Goal: Task Accomplishment & Management: Complete application form

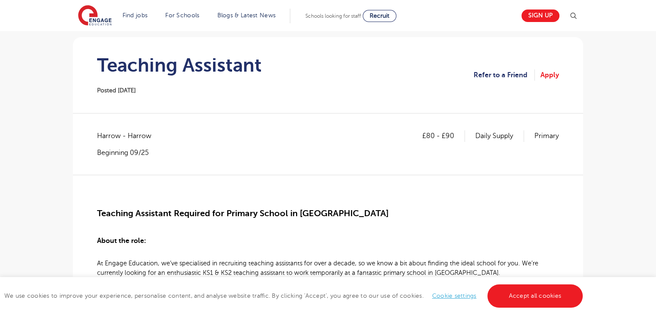
scroll to position [67, 0]
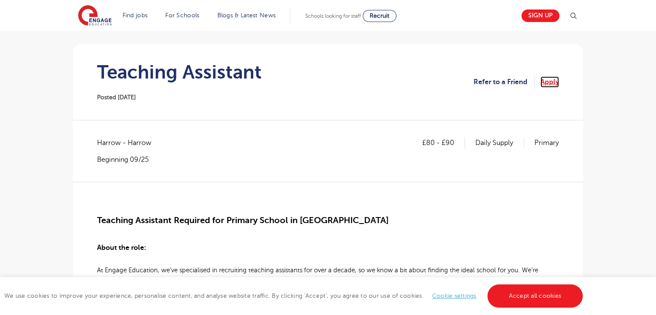
click at [549, 82] on link "Apply" at bounding box center [550, 81] width 19 height 11
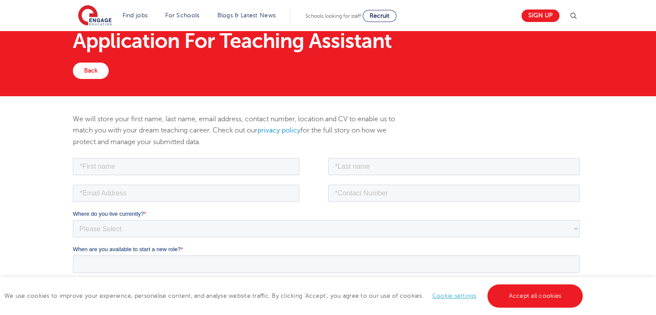
scroll to position [15, 0]
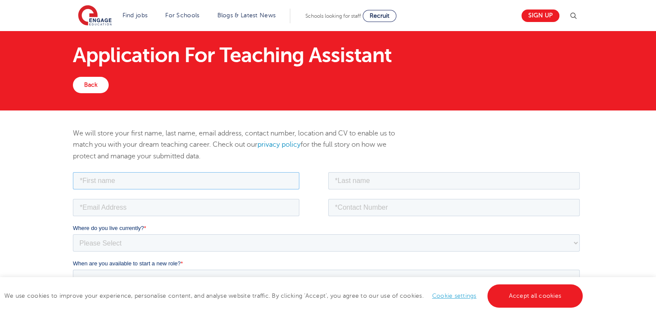
click at [100, 183] on input "text" at bounding box center [186, 180] width 227 height 17
type input "[PERSON_NAME]"
click at [337, 177] on input "text" at bounding box center [454, 180] width 252 height 17
type input "Haputhanthiri"
click at [178, 212] on input "email" at bounding box center [186, 207] width 227 height 17
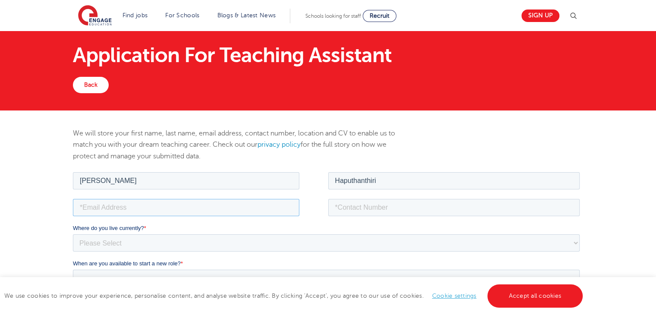
type input "[EMAIL_ADDRESS][DOMAIN_NAME]"
click at [345, 206] on input "tel" at bounding box center [454, 207] width 252 height 17
type input "07341377085"
click at [214, 242] on select "Please Select [GEOGRAPHIC_DATA] [GEOGRAPHIC_DATA] [GEOGRAPHIC_DATA] [GEOGRAPHIC…" at bounding box center [326, 242] width 507 height 17
select select "UK"
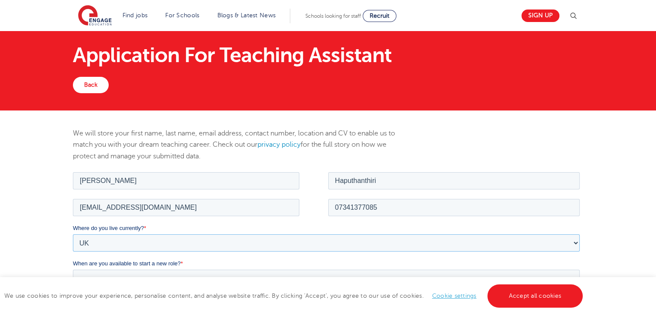
click at [73, 234] on select "Please Select [GEOGRAPHIC_DATA] [GEOGRAPHIC_DATA] [GEOGRAPHIC_DATA] [GEOGRAPHIC…" at bounding box center [326, 242] width 507 height 17
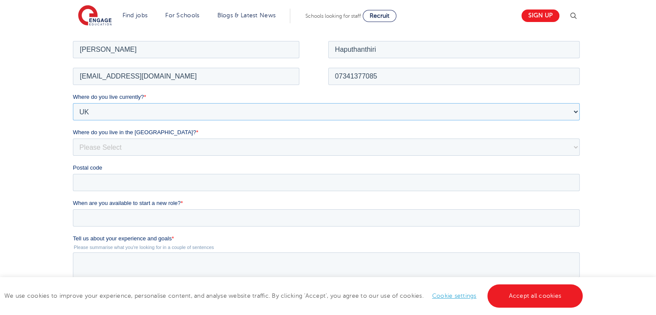
scroll to position [151, 0]
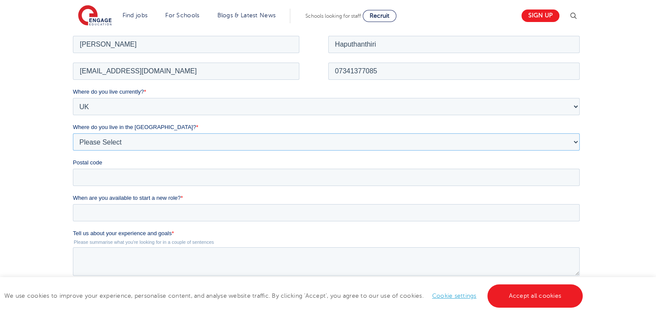
click at [134, 135] on select "Please Select Overseas [GEOGRAPHIC_DATA] [GEOGRAPHIC_DATA] [GEOGRAPHIC_DATA] [G…" at bounding box center [326, 141] width 507 height 17
select select "[GEOGRAPHIC_DATA]"
click at [73, 133] on select "Please Select Overseas [GEOGRAPHIC_DATA] [GEOGRAPHIC_DATA] [GEOGRAPHIC_DATA] [G…" at bounding box center [326, 141] width 507 height 17
click at [84, 168] on input "Postal code" at bounding box center [326, 176] width 507 height 17
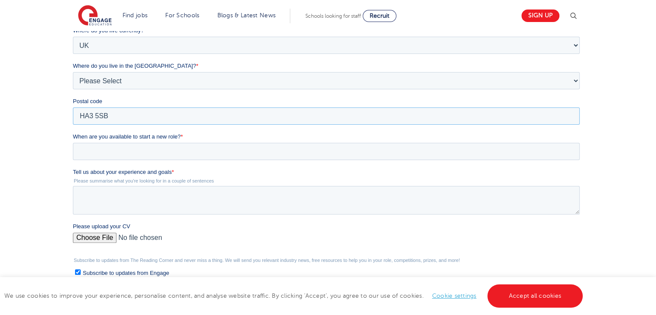
scroll to position [213, 0]
type input "HA3 5SB"
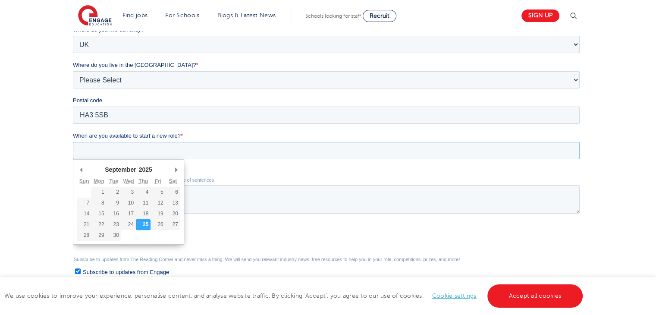
click at [104, 150] on input "When are you available to start a new role? *" at bounding box center [326, 150] width 507 height 17
type div "[DATE]"
type input "[DATE]"
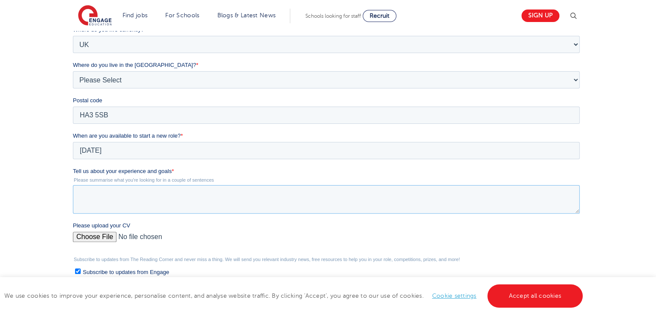
click at [98, 191] on textarea "Tell us about your experience and goals *" at bounding box center [326, 199] width 507 height 28
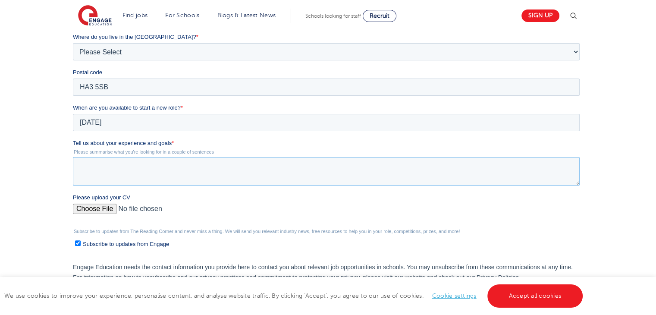
scroll to position [242, 0]
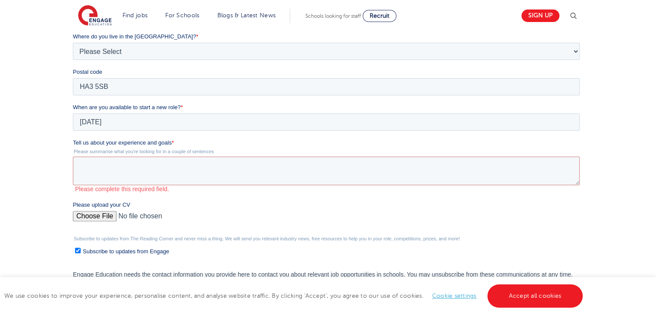
click at [106, 205] on div "Please upload your CV" at bounding box center [328, 215] width 511 height 28
click at [106, 210] on div "Please upload your CV" at bounding box center [328, 215] width 511 height 28
click at [102, 221] on input "Please upload your CV" at bounding box center [326, 219] width 507 height 17
type input "C:\fakepath\Helani CV (1) (3).docx"
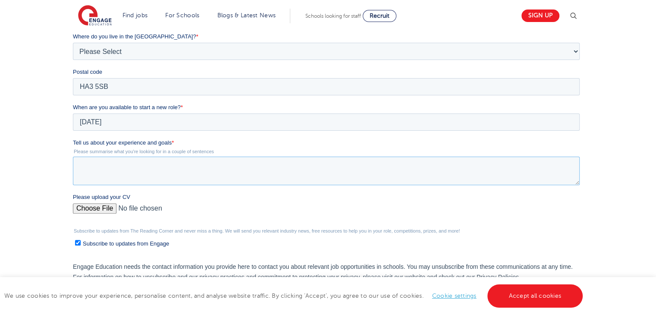
click at [131, 172] on textarea "Tell us about your experience and goals *" at bounding box center [326, 171] width 507 height 28
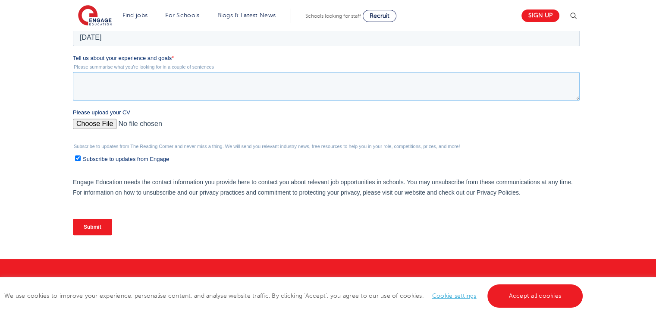
scroll to position [306, 0]
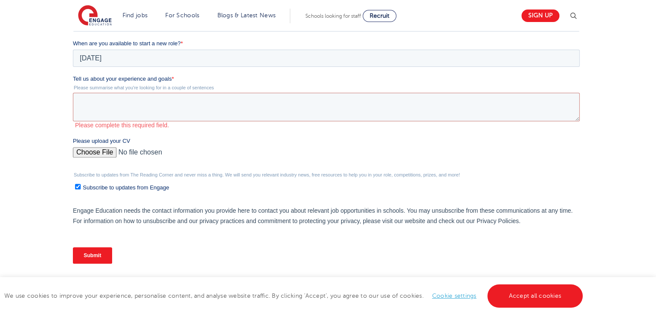
drag, startPoint x: 141, startPoint y: -41, endPoint x: 175, endPoint y: 78, distance: 124.0
drag, startPoint x: 175, startPoint y: 78, endPoint x: 78, endPoint y: 71, distance: 97.8
click at [78, 71] on form "Job Position Job Sector Job ID Job Number Job Owner [PERSON_NAME] [EMAIL_ADDRES…" at bounding box center [328, 75] width 511 height 391
copy form "September January February March April May June July August September October N…"
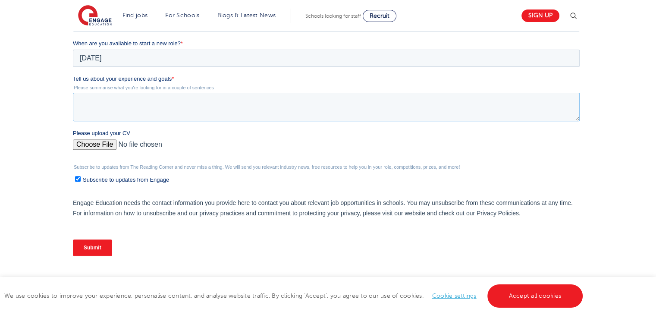
click at [159, 102] on textarea "Tell us about your experience and goals *" at bounding box center [326, 107] width 507 height 28
paste textarea "’ve enjoyed supporting pupils through 1:1 and small group work, helping them st…"
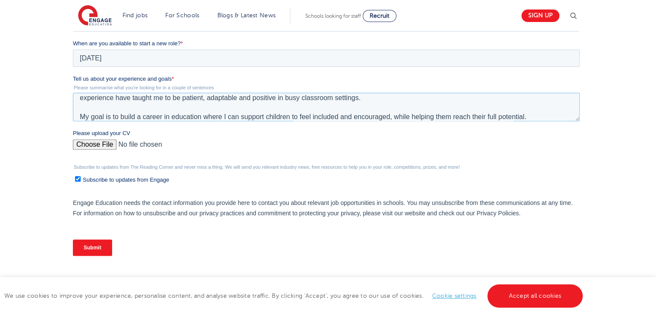
scroll to position [0, 0]
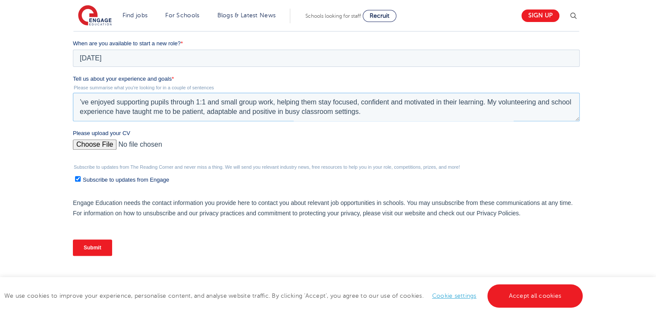
click at [78, 104] on textarea "’ve enjoyed supporting pupils through 1:1 and small group work, helping them st…" at bounding box center [326, 107] width 507 height 28
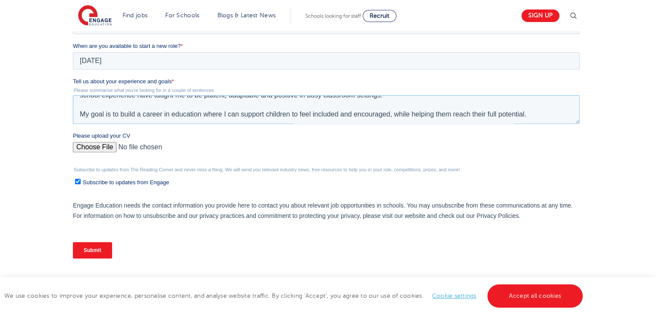
scroll to position [302, 0]
type textarea "I’ve enjoyed supporting pupils through 1:1 and small group work, helping them s…"
click at [77, 180] on input "Subscribe to updates from Engage" at bounding box center [78, 183] width 6 height 6
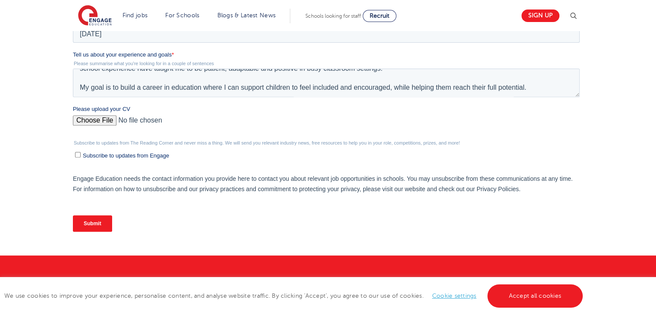
scroll to position [331, 0]
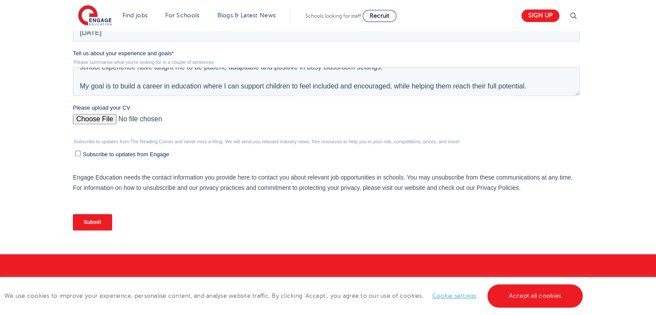
click at [76, 151] on input "Subscribe to updates from Engage" at bounding box center [78, 154] width 6 height 6
checkbox input "true"
click at [91, 217] on input "Submit" at bounding box center [92, 222] width 39 height 16
